Goal: Information Seeking & Learning: Find specific fact

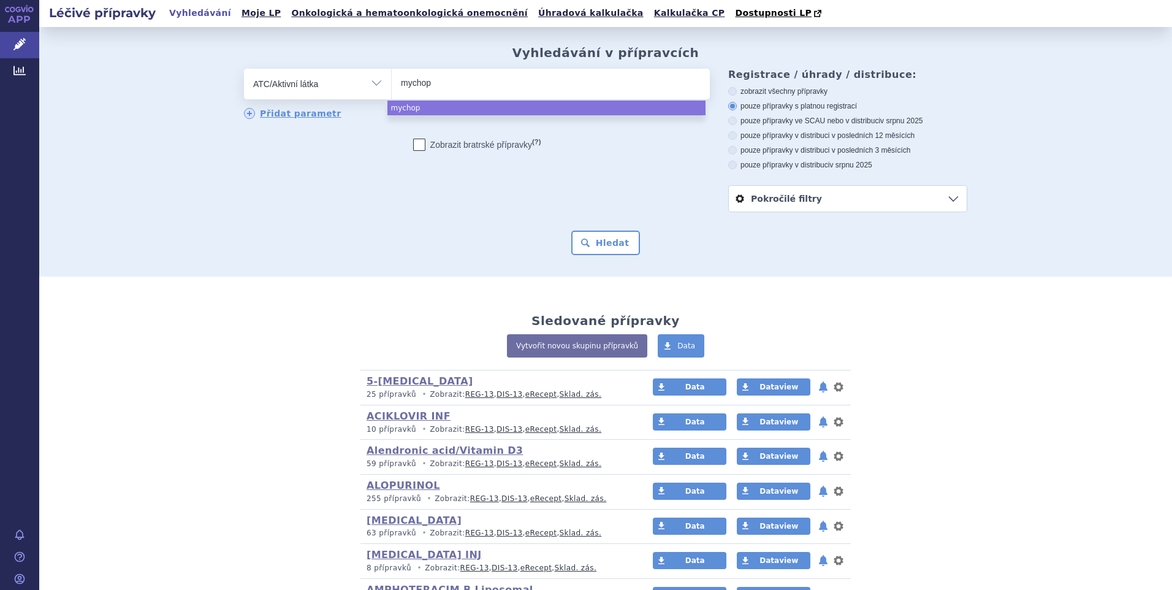
select select "filter-atc-group"
click at [450, 88] on ul "mychop" at bounding box center [551, 82] width 318 height 26
click at [392, 88] on select "mychop" at bounding box center [391, 83] width 1 height 31
select select "mychop"
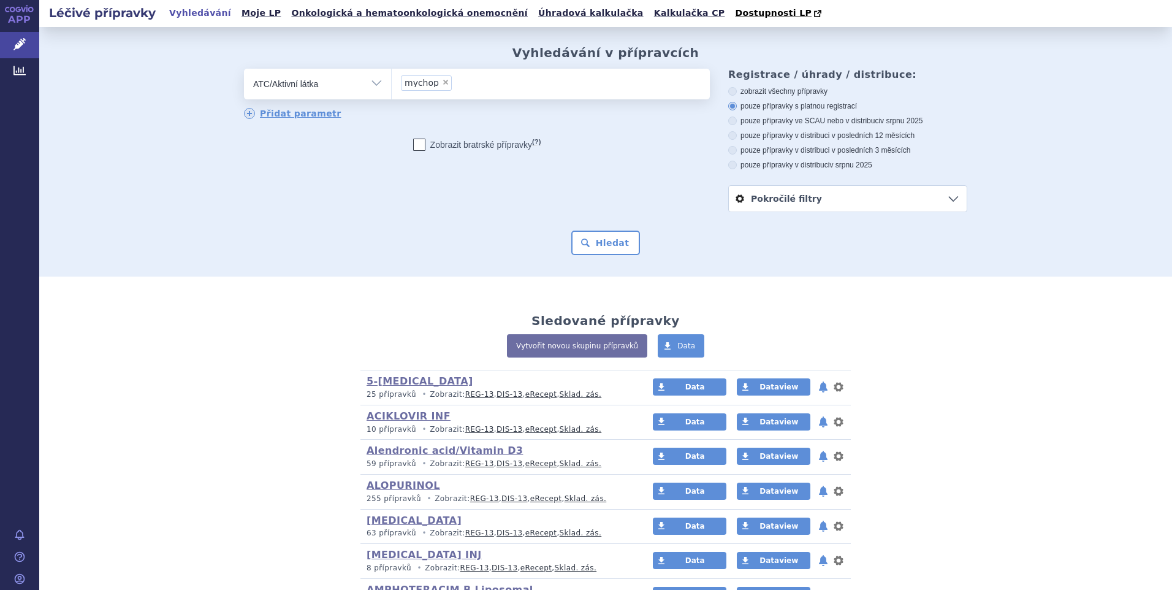
select select
type input "mychop"
type input "m"
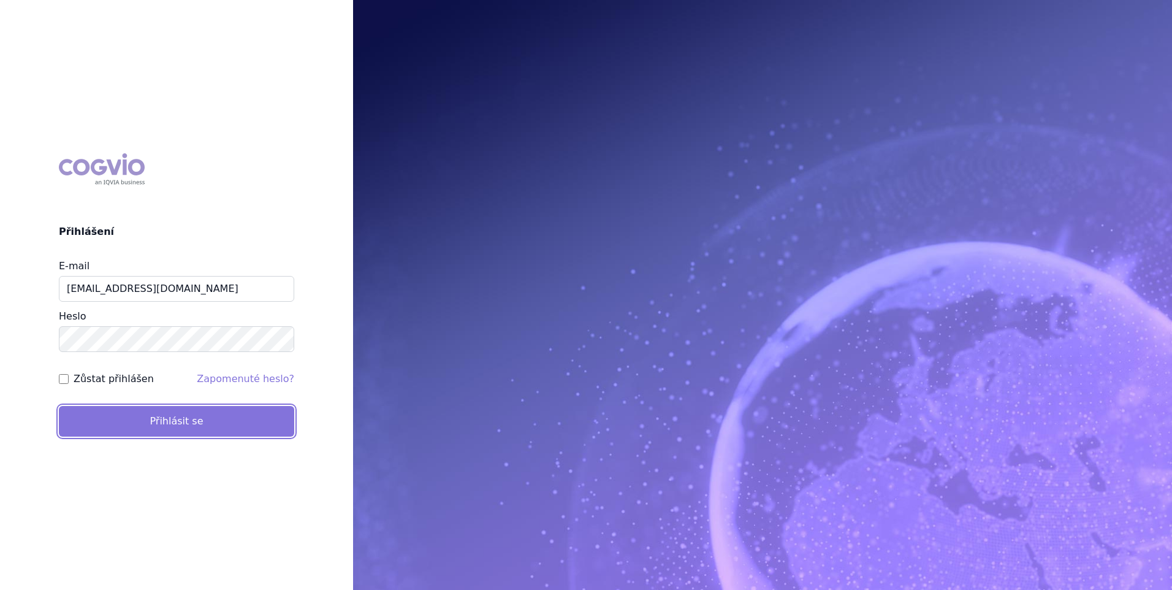
click at [159, 418] on button "Přihlásit se" at bounding box center [176, 421] width 235 height 31
click at [192, 421] on button "Přihlásit se" at bounding box center [176, 421] width 235 height 31
click at [208, 425] on button "Přihlásit se" at bounding box center [176, 421] width 235 height 31
click at [230, 419] on button "Přihlásit se" at bounding box center [176, 421] width 235 height 31
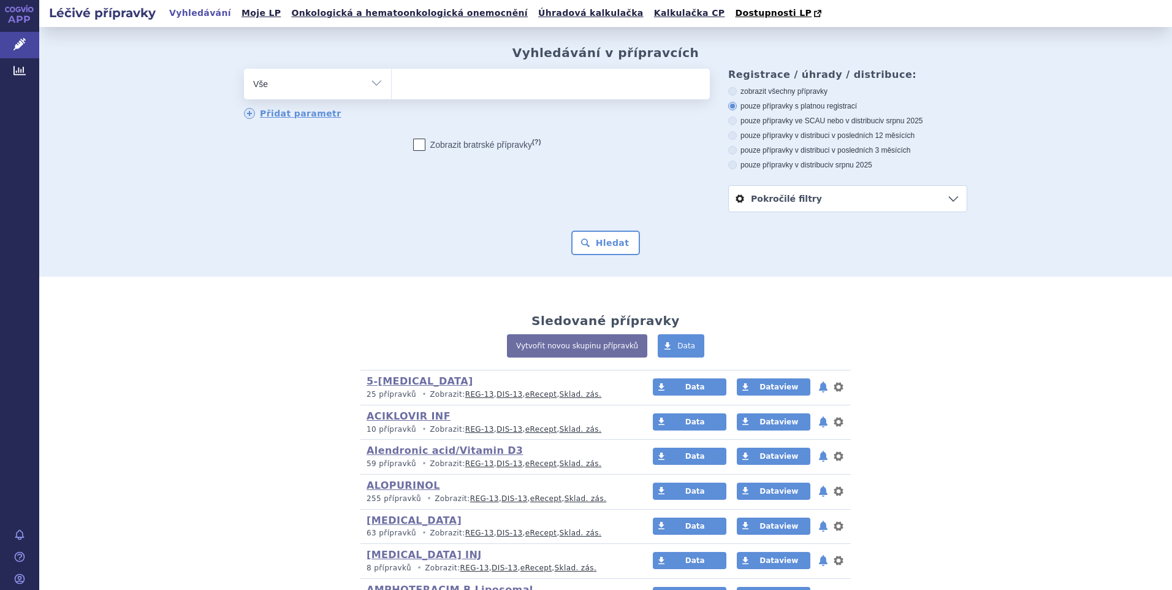
click at [377, 91] on select "Vše Přípravek/SUKL kód MAH VPOIS ATC/Aktivní látka Léková forma Síla" at bounding box center [317, 83] width 147 height 28
select select "filter-atc-group"
click at [244, 69] on select "Vše Přípravek/SUKL kód MAH VPOIS ATC/Aktivní látka Léková forma Síla" at bounding box center [317, 83] width 147 height 28
click at [423, 89] on ul at bounding box center [551, 82] width 318 height 26
click at [392, 89] on select at bounding box center [391, 83] width 1 height 31
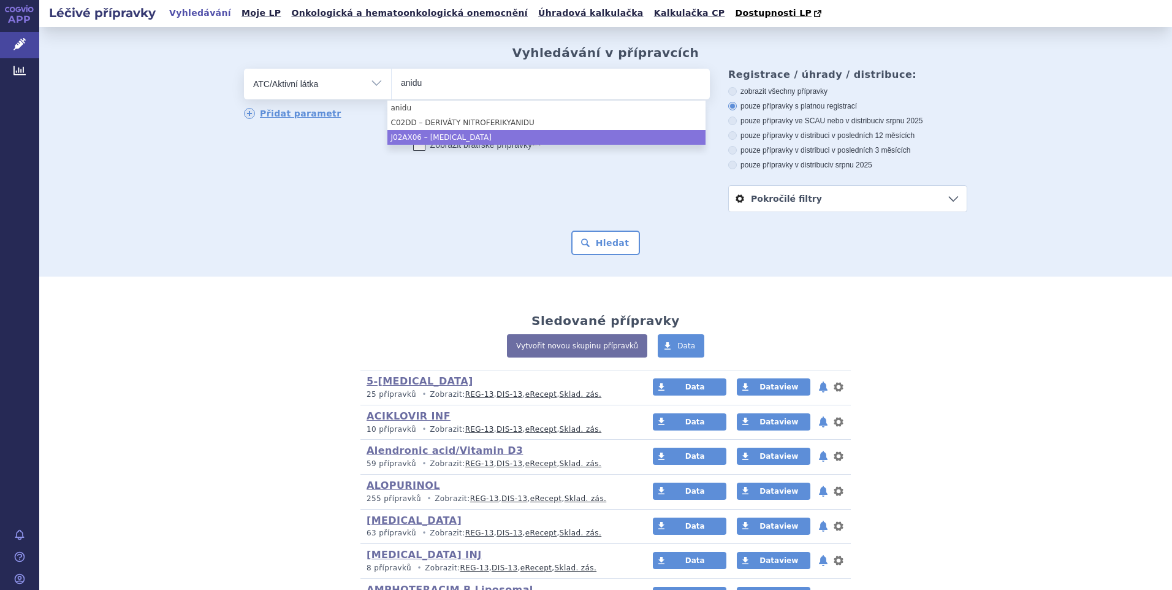
type input "anidu"
select select "J02AX06"
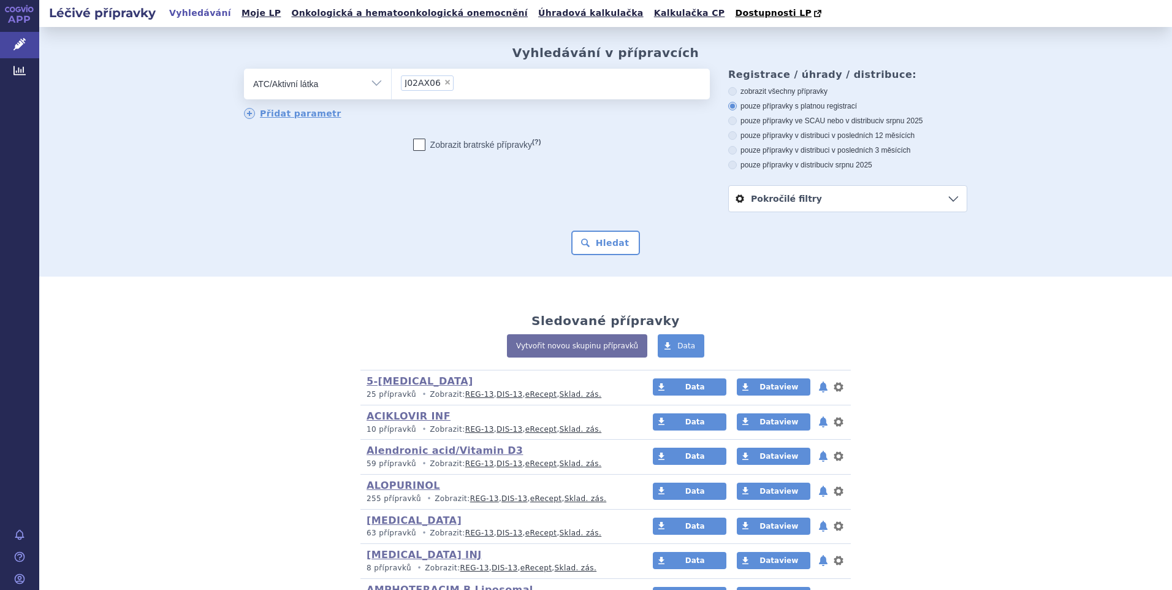
click at [729, 163] on icon at bounding box center [733, 165] width 9 height 9
click at [730, 163] on input "pouze přípravky v distribuci v srpnu 2025" at bounding box center [734, 167] width 8 height 8
radio input "true"
click at [595, 237] on button "Hledat" at bounding box center [606, 243] width 69 height 25
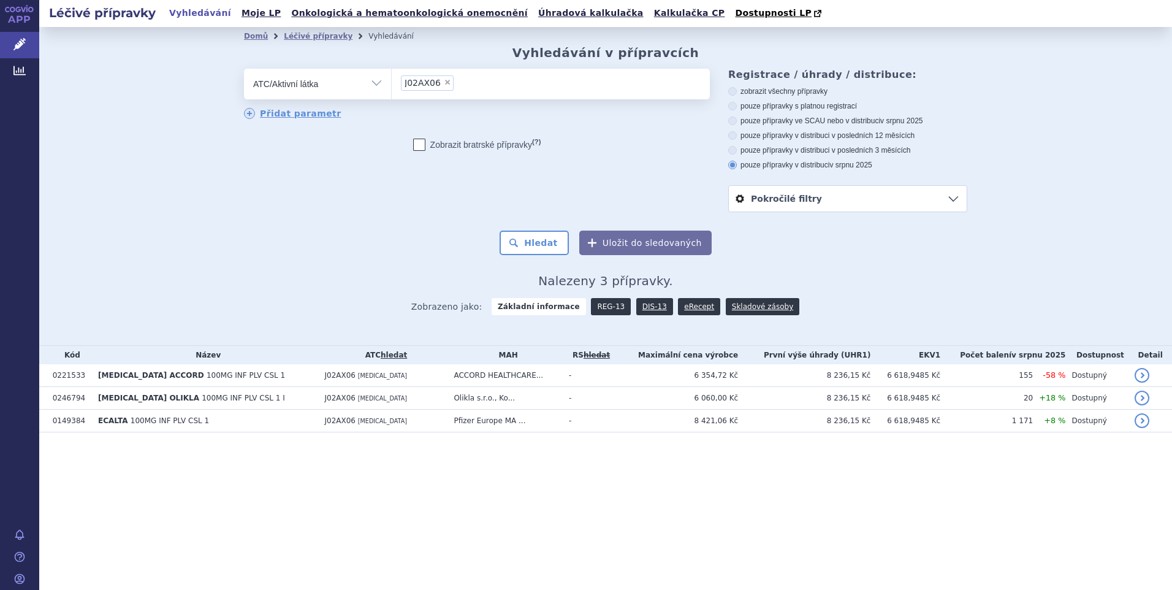
click at [606, 304] on link "REG-13" at bounding box center [611, 306] width 40 height 17
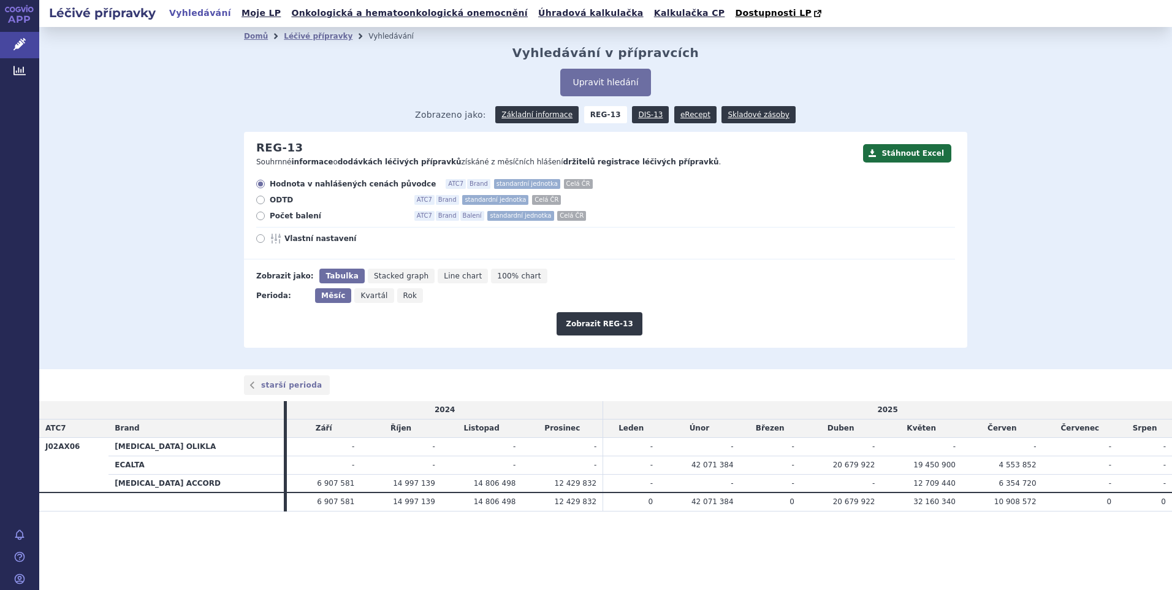
click at [260, 216] on icon at bounding box center [260, 216] width 9 height 9
click at [260, 216] on input "Počet balení ATC7 Brand Balení standardní jednotka Celá ČR" at bounding box center [262, 217] width 8 height 8
radio input "true"
click at [591, 319] on button "Zobrazit REG-13" at bounding box center [600, 323] width 86 height 23
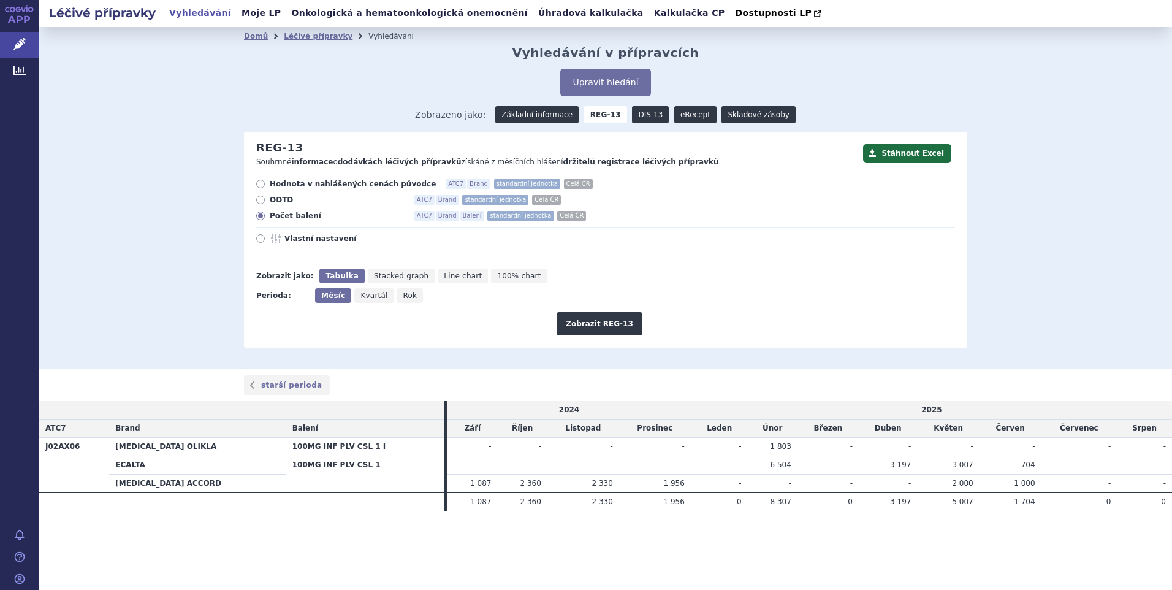
click at [649, 115] on link "DIS-13" at bounding box center [650, 114] width 37 height 17
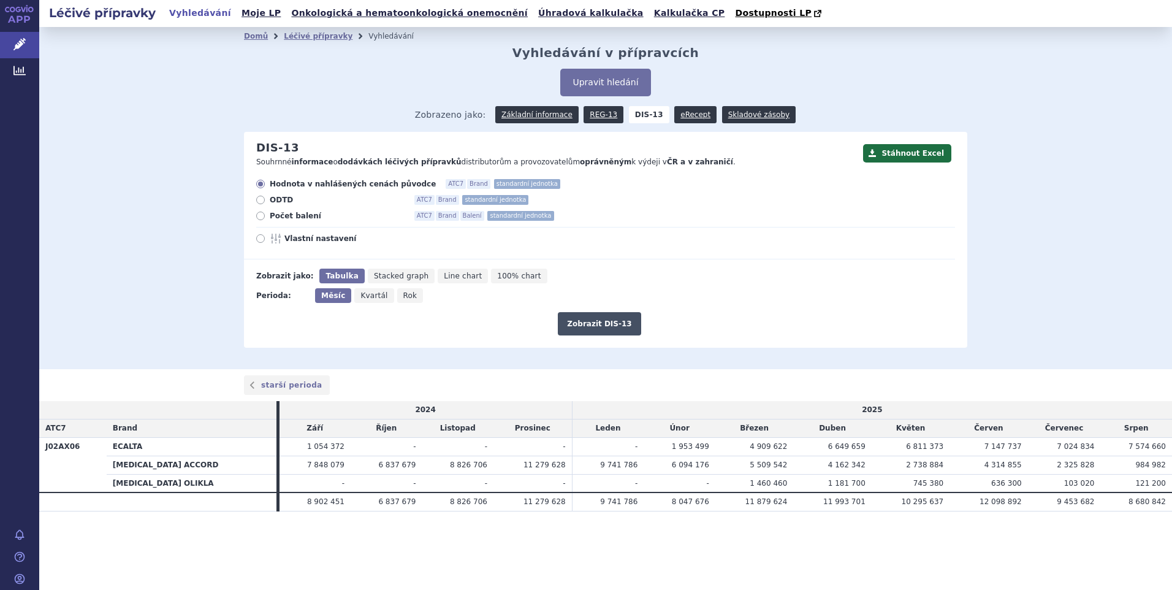
click at [597, 326] on button "Zobrazit DIS-13" at bounding box center [599, 323] width 83 height 23
click at [645, 112] on strong "DIS-13" at bounding box center [649, 114] width 40 height 17
click at [260, 217] on icon at bounding box center [260, 216] width 9 height 9
click at [260, 217] on input "Počet balení ATC7 Brand Balení standardní jednotka" at bounding box center [262, 217] width 8 height 8
radio input "true"
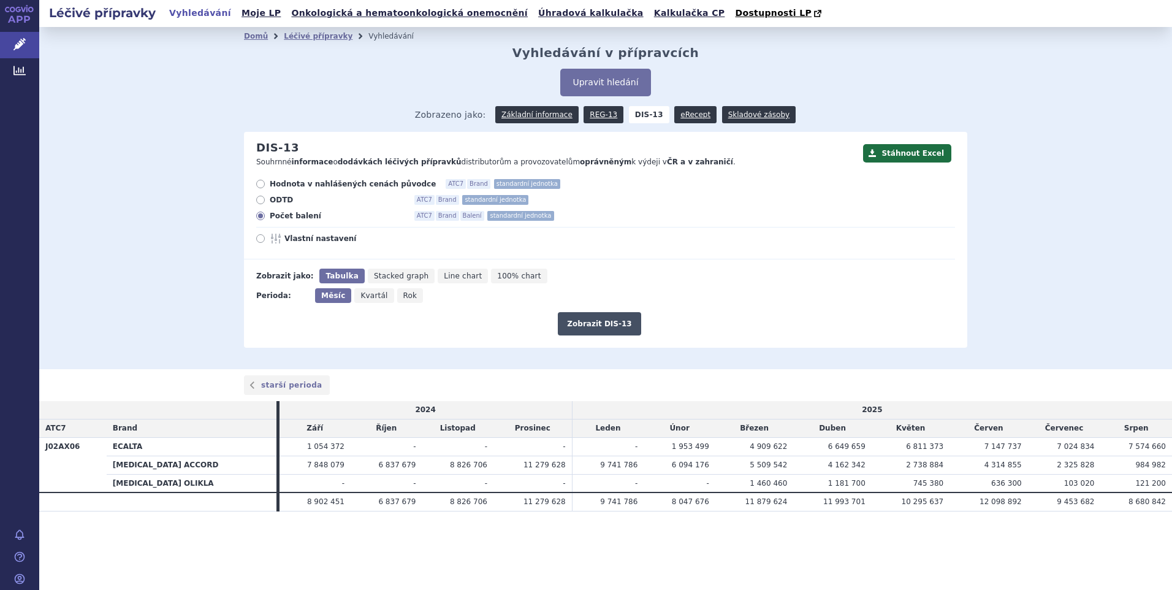
click at [592, 323] on button "Zobrazit DIS-13" at bounding box center [599, 323] width 83 height 23
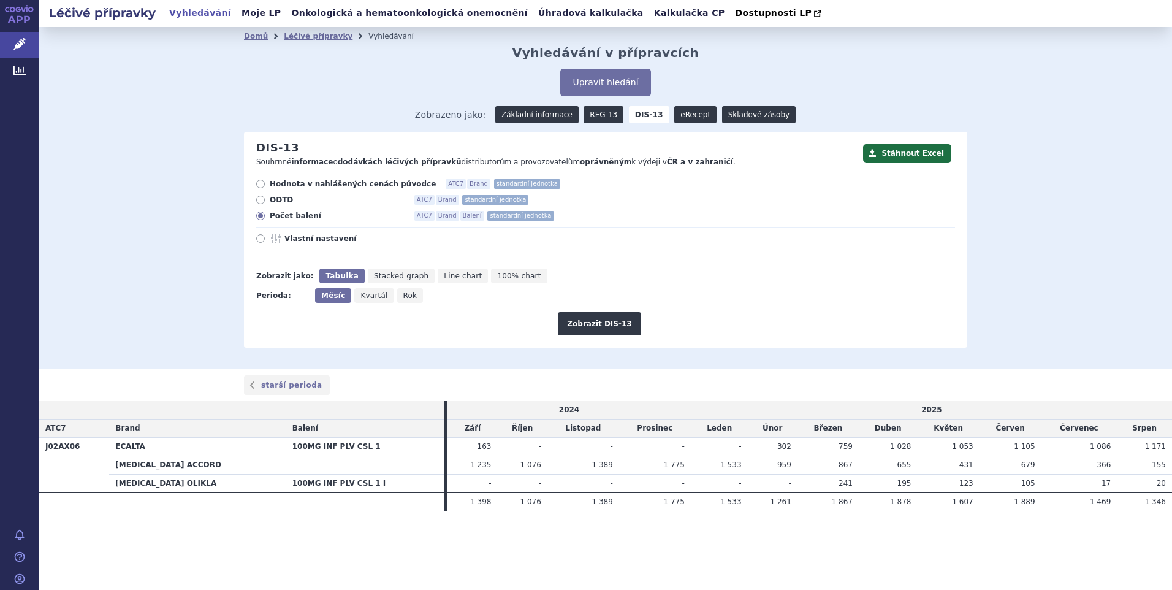
click at [566, 118] on link "Základní informace" at bounding box center [536, 114] width 83 height 17
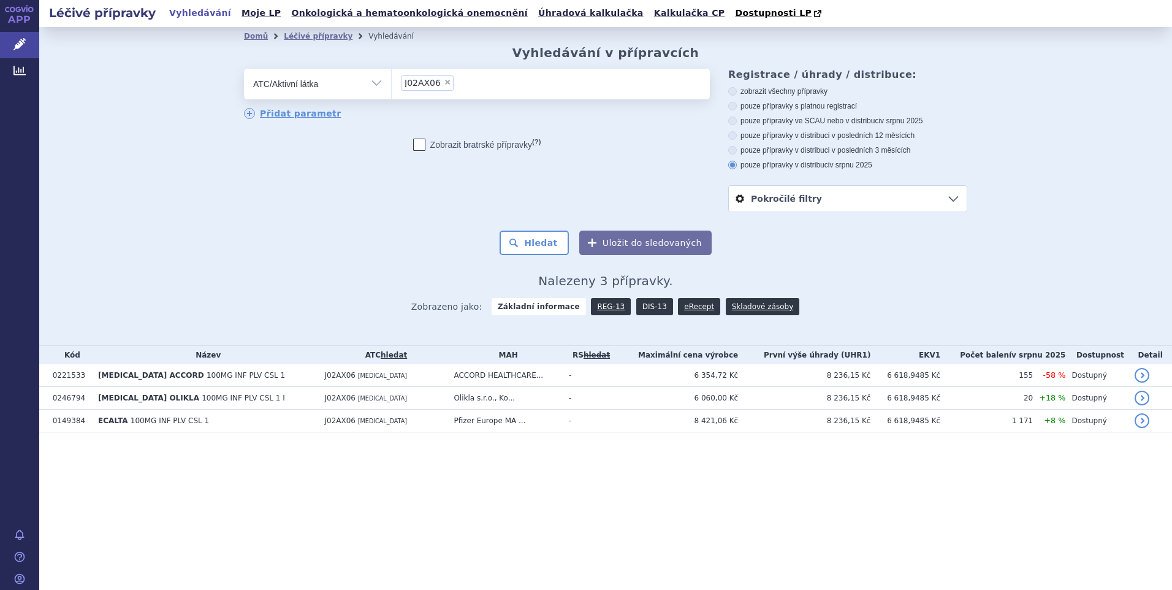
click at [643, 309] on link "DIS-13" at bounding box center [655, 306] width 37 height 17
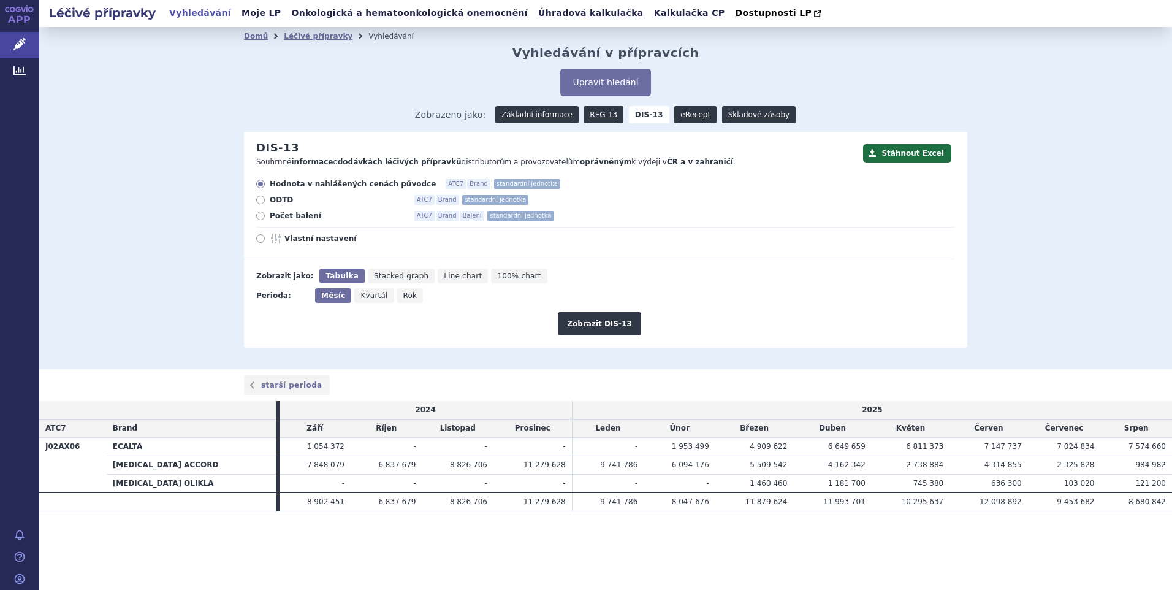
click at [261, 216] on icon at bounding box center [260, 216] width 9 height 9
click at [261, 216] on input "Počet balení ATC7 Brand Balení standardní jednotka" at bounding box center [262, 217] width 8 height 8
radio input "true"
drag, startPoint x: 594, startPoint y: 322, endPoint x: 798, endPoint y: 272, distance: 210.2
click at [596, 322] on button "Zobrazit DIS-13" at bounding box center [599, 323] width 83 height 23
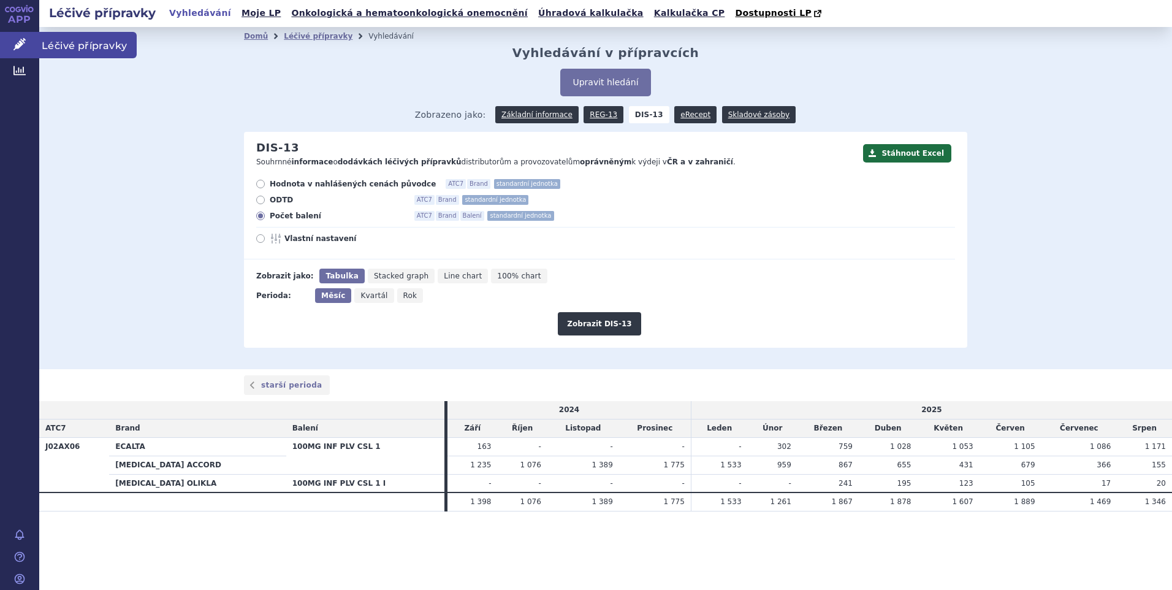
drag, startPoint x: 55, startPoint y: 40, endPoint x: 66, endPoint y: 42, distance: 11.8
click at [56, 40] on span "Léčivé přípravky" at bounding box center [88, 45] width 98 height 26
click at [75, 44] on span "Léčivé přípravky" at bounding box center [88, 45] width 98 height 26
click at [94, 48] on span "Léčivé přípravky" at bounding box center [88, 45] width 98 height 26
click at [255, 36] on link "Domů" at bounding box center [256, 36] width 24 height 9
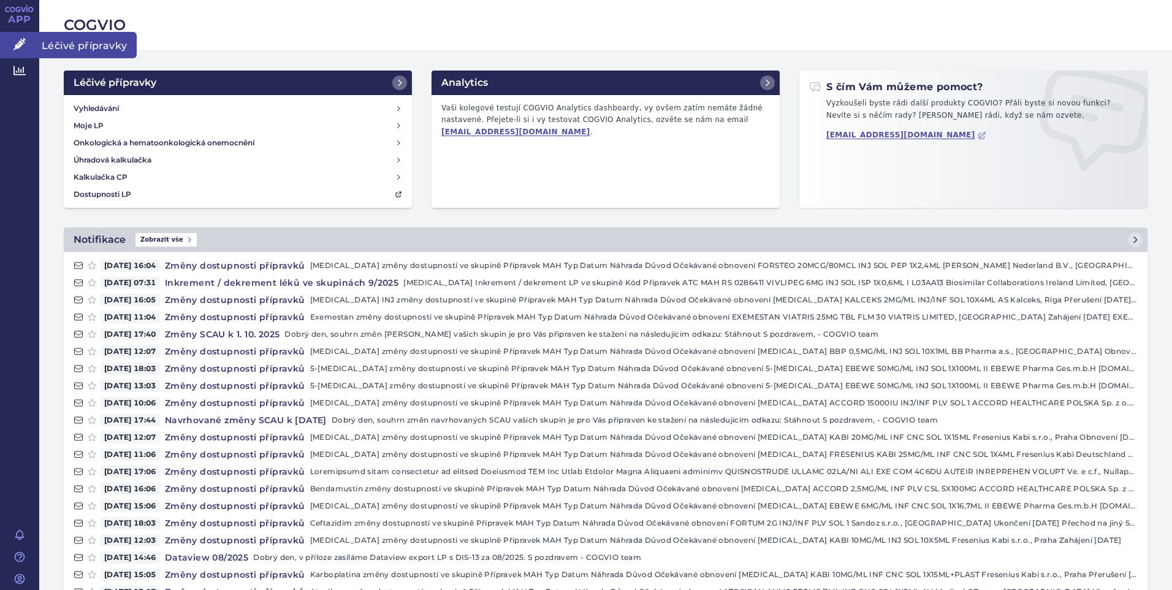
click at [86, 40] on span "Léčivé přípravky" at bounding box center [88, 45] width 98 height 26
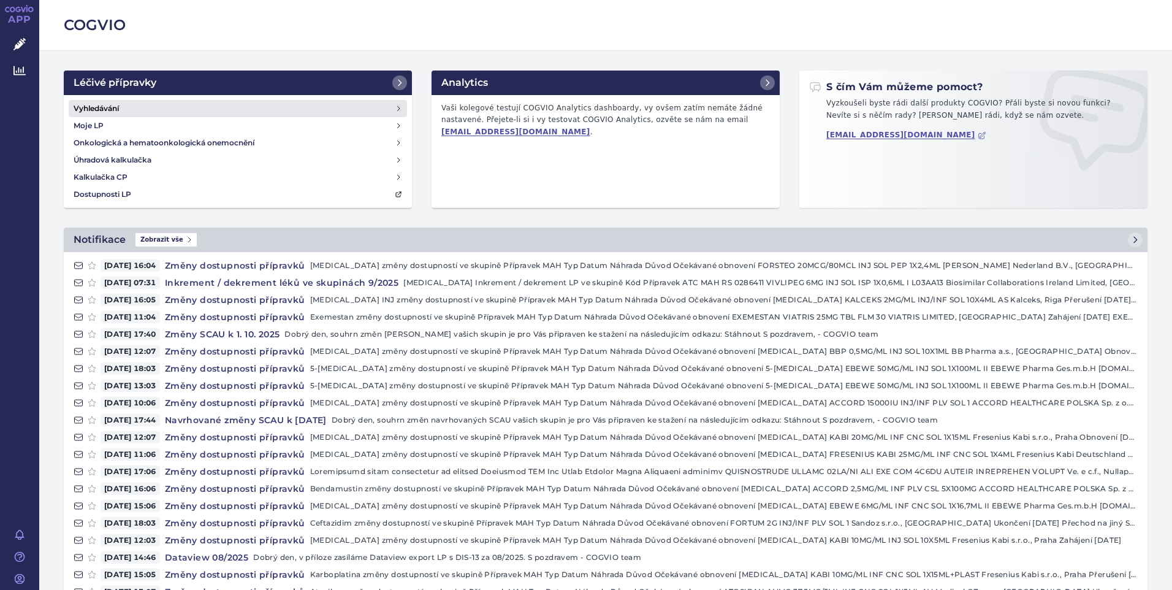
click at [395, 110] on icon at bounding box center [398, 108] width 7 height 7
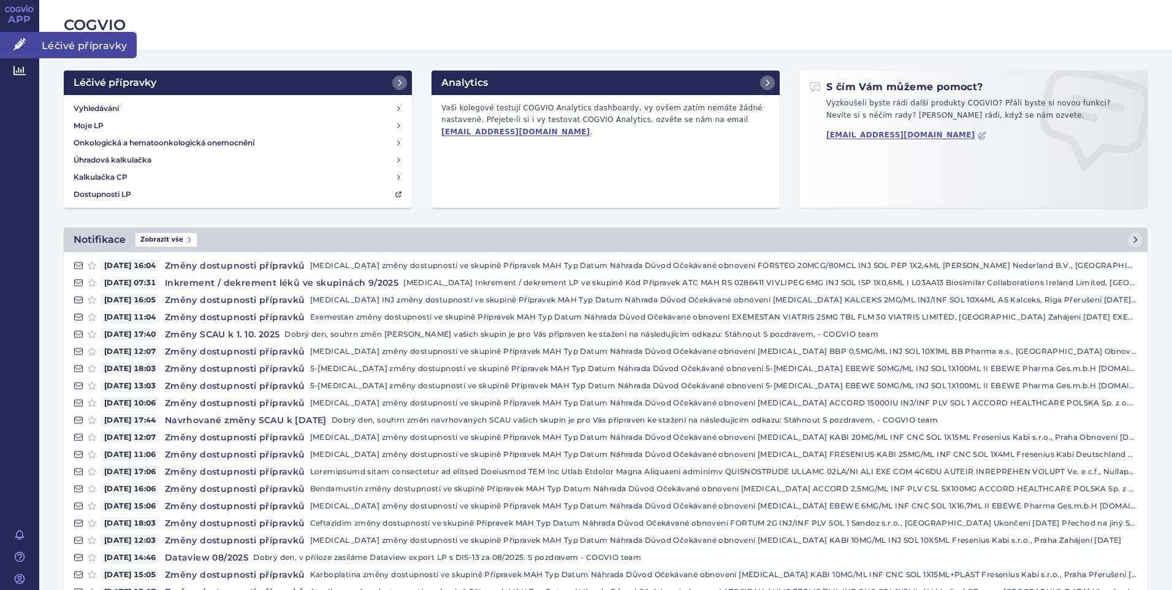
click at [72, 44] on span "Léčivé přípravky" at bounding box center [88, 45] width 98 height 26
click at [744, 215] on div "Léčivé přípravky Vyhledávání Moje LP Onkologická a hematoonkologická onemocnění…" at bounding box center [606, 149] width 1104 height 157
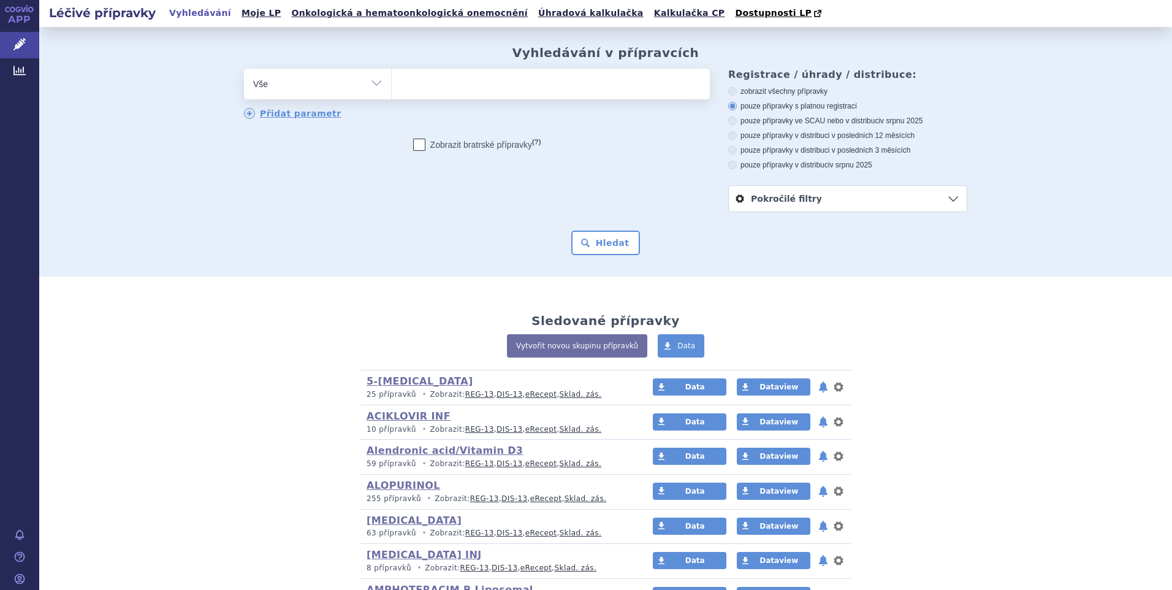
click at [372, 86] on select "Vše Přípravek/SUKL kód MAH VPOIS ATC/Aktivní látka Léková forma Síla" at bounding box center [317, 83] width 147 height 28
select select "filter-atc-group"
click at [244, 69] on select "Vše Přípravek/SUKL kód MAH VPOIS ATC/Aktivní látka Léková forma Síla" at bounding box center [317, 83] width 147 height 28
click at [397, 96] on span at bounding box center [551, 84] width 318 height 31
click at [392, 96] on select at bounding box center [391, 83] width 1 height 31
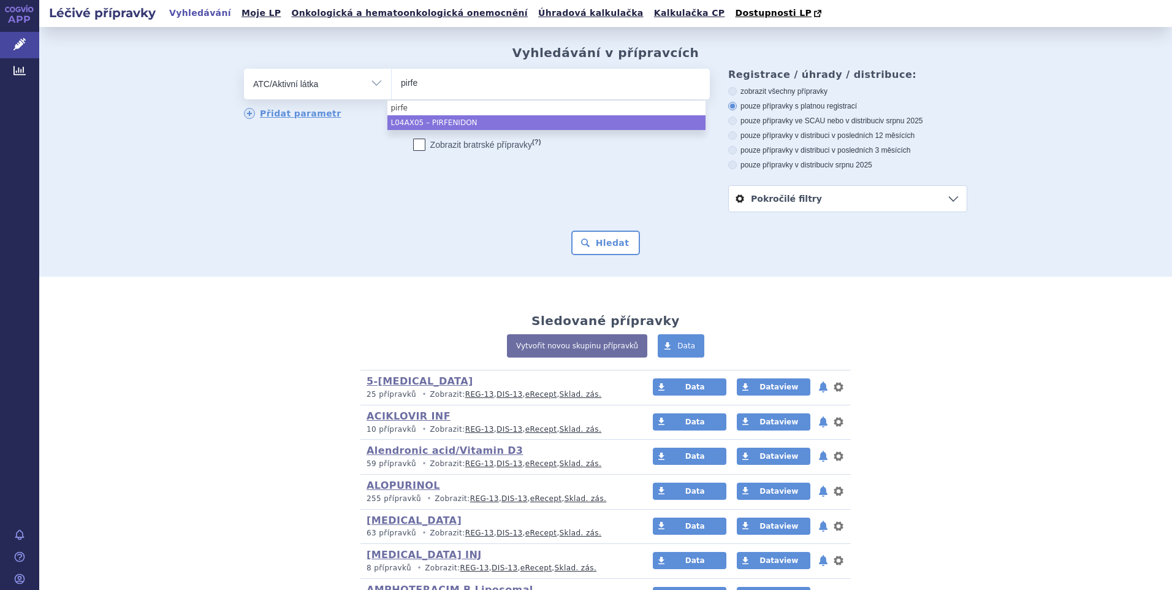
type input "pirfe"
select select "L04AX05"
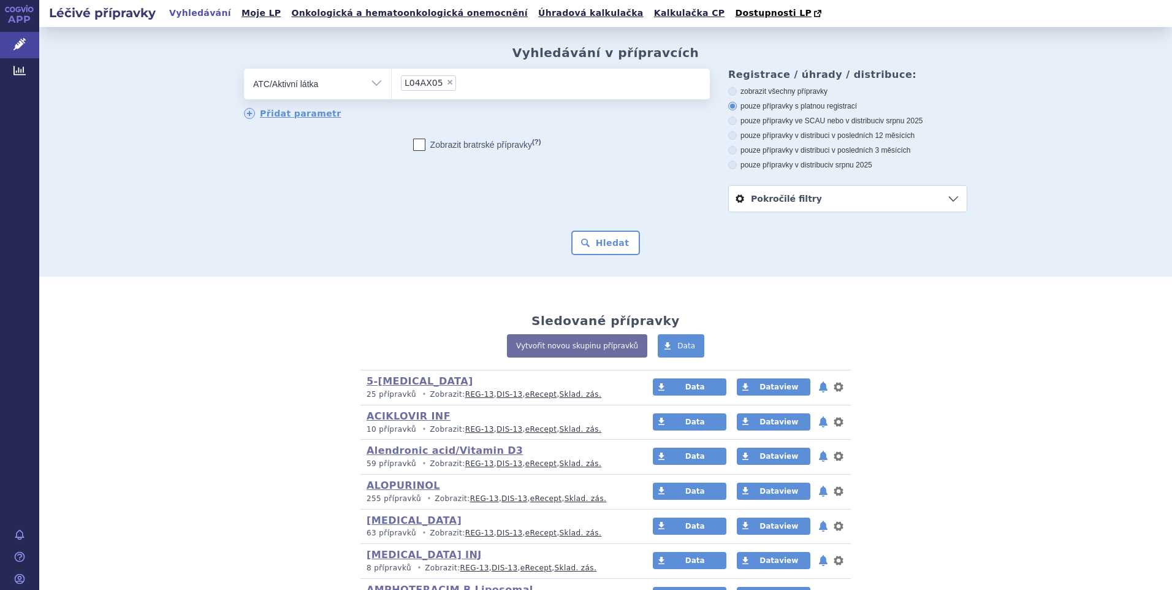
click at [729, 164] on icon at bounding box center [733, 165] width 9 height 9
click at [730, 164] on input "pouze přípravky v distribuci v srpnu 2025" at bounding box center [734, 167] width 8 height 8
radio input "true"
click at [586, 245] on button "Hledat" at bounding box center [606, 243] width 69 height 25
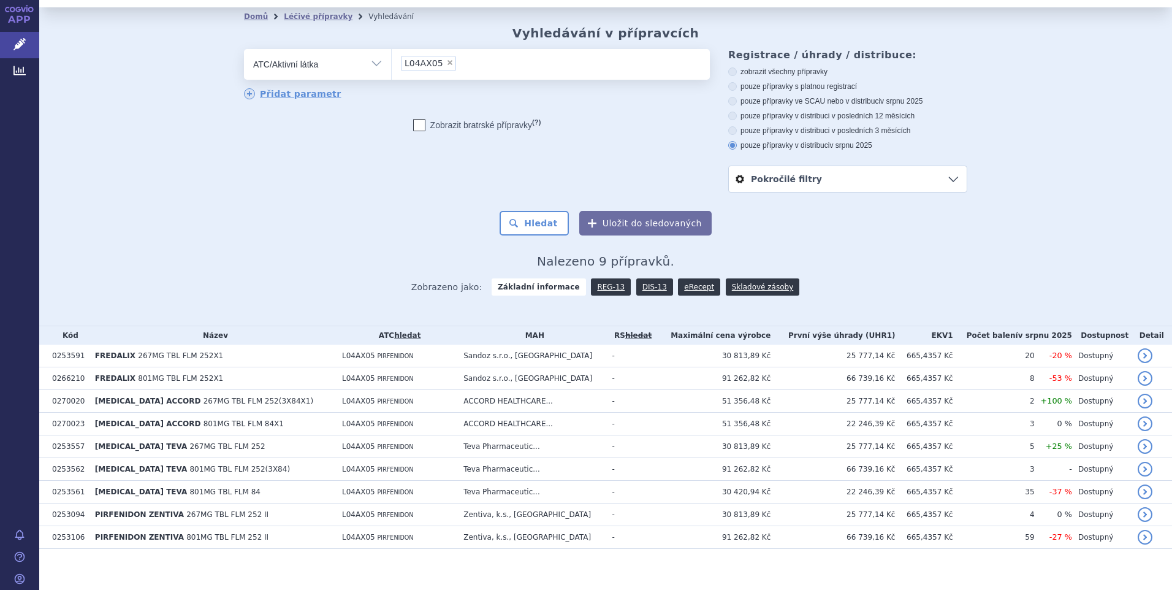
scroll to position [29, 0]
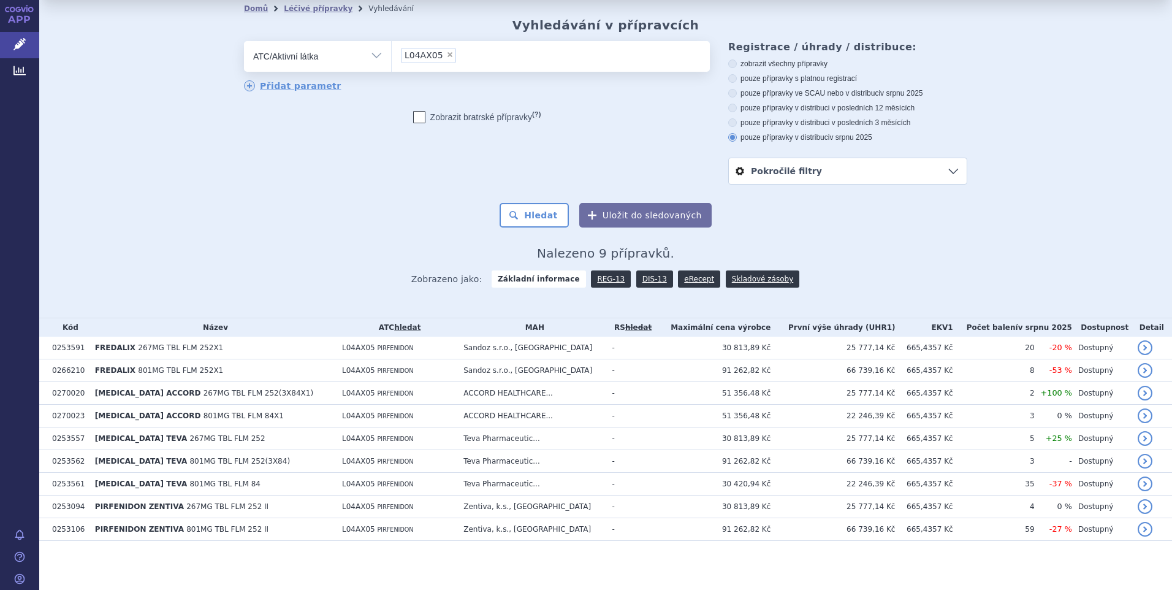
drag, startPoint x: 934, startPoint y: 201, endPoint x: 958, endPoint y: 192, distance: 25.6
click at [934, 201] on form "odstranit Vše Přípravek/SUKL kód MAH VPOIS ATC/Aktivní látka L04AX05" at bounding box center [606, 134] width 724 height 186
